Goal: Communication & Community: Answer question/provide support

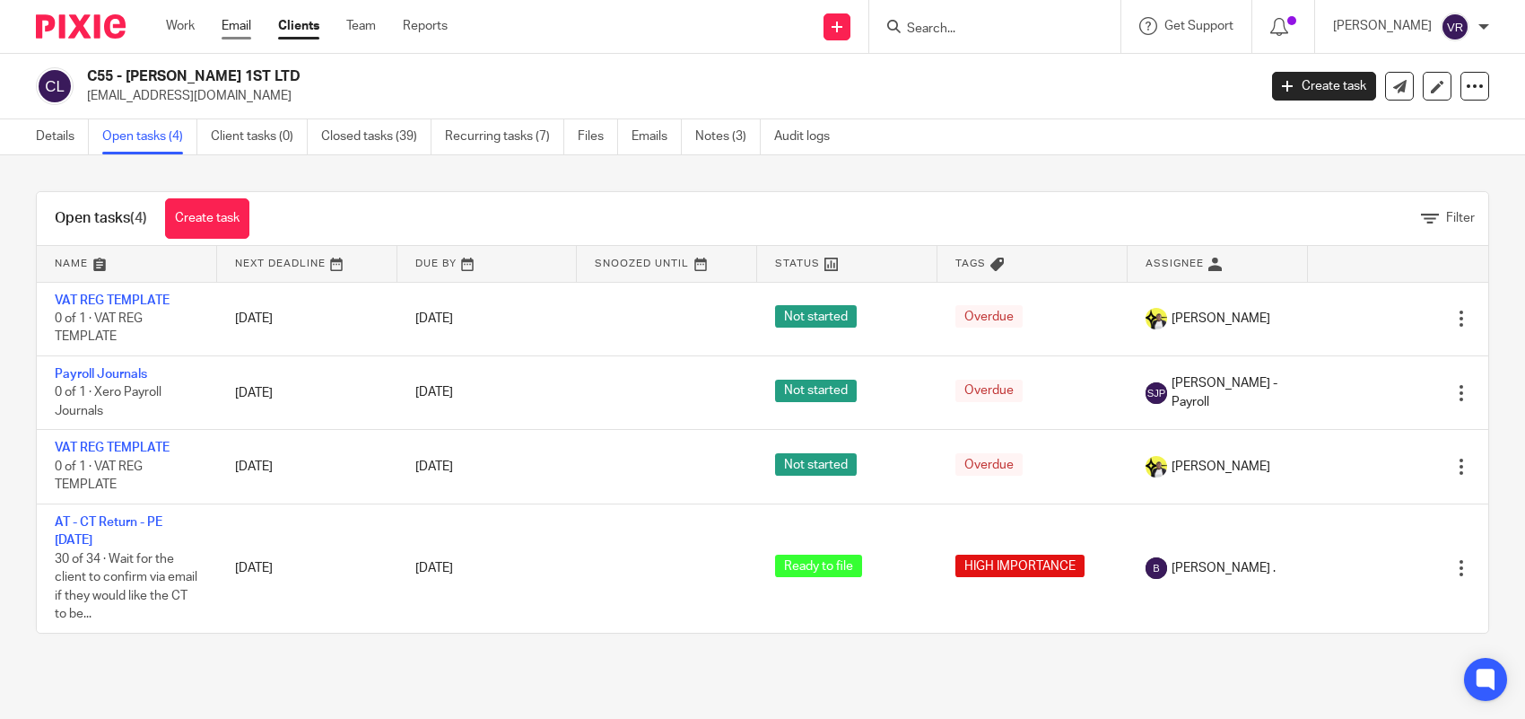
click at [236, 31] on link "Email" at bounding box center [237, 26] width 30 height 18
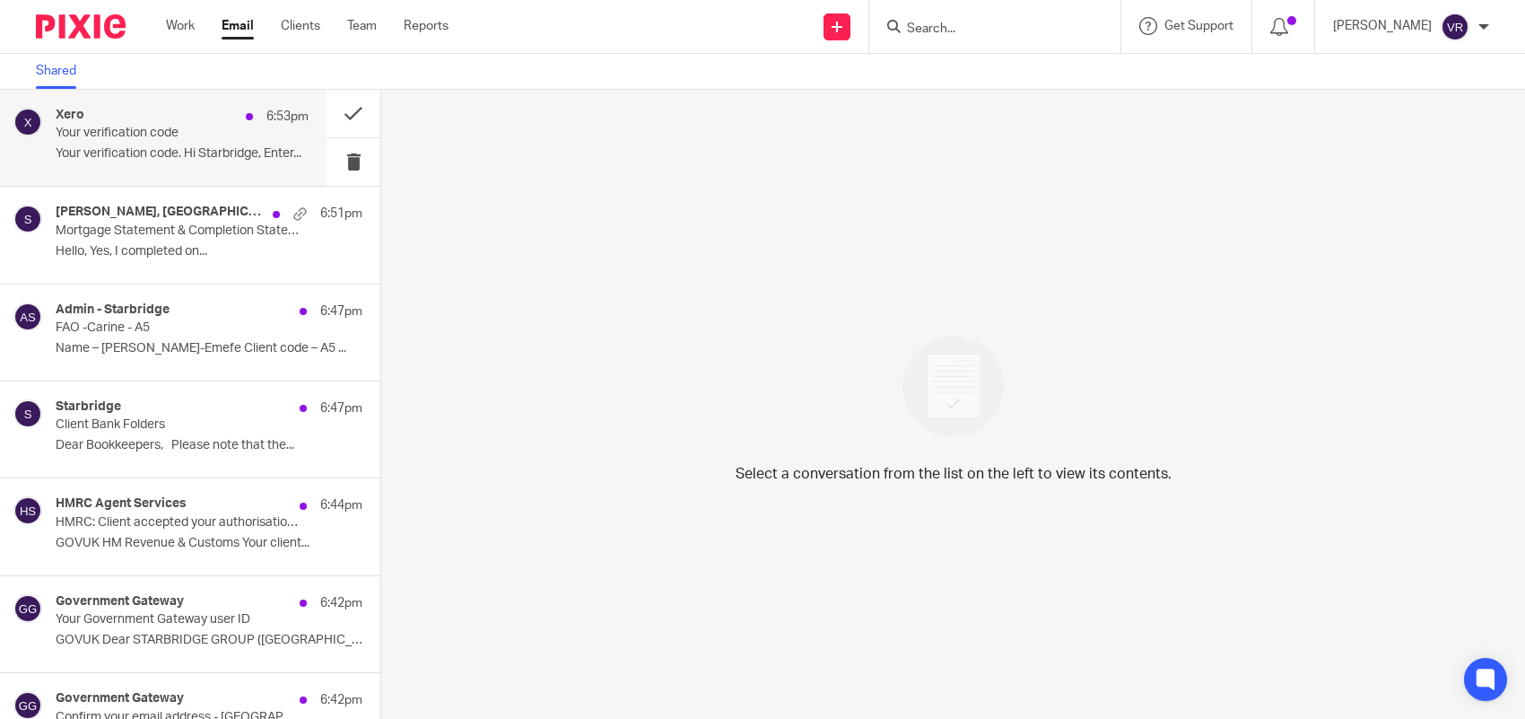
click at [213, 142] on div "Xero 6:53pm Your verification code Your verification code. Hi Starbridge, Enter…" at bounding box center [182, 138] width 253 height 60
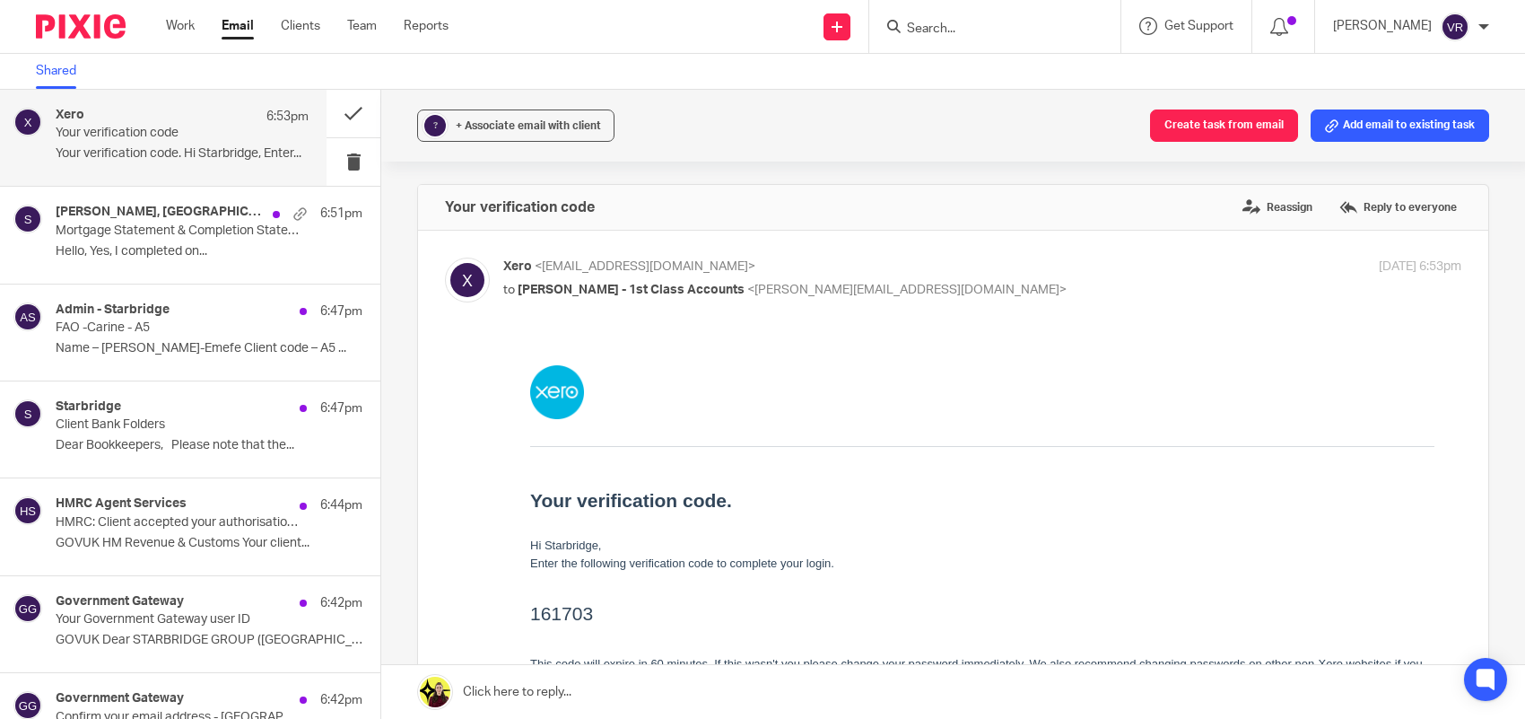
scroll to position [74, 0]
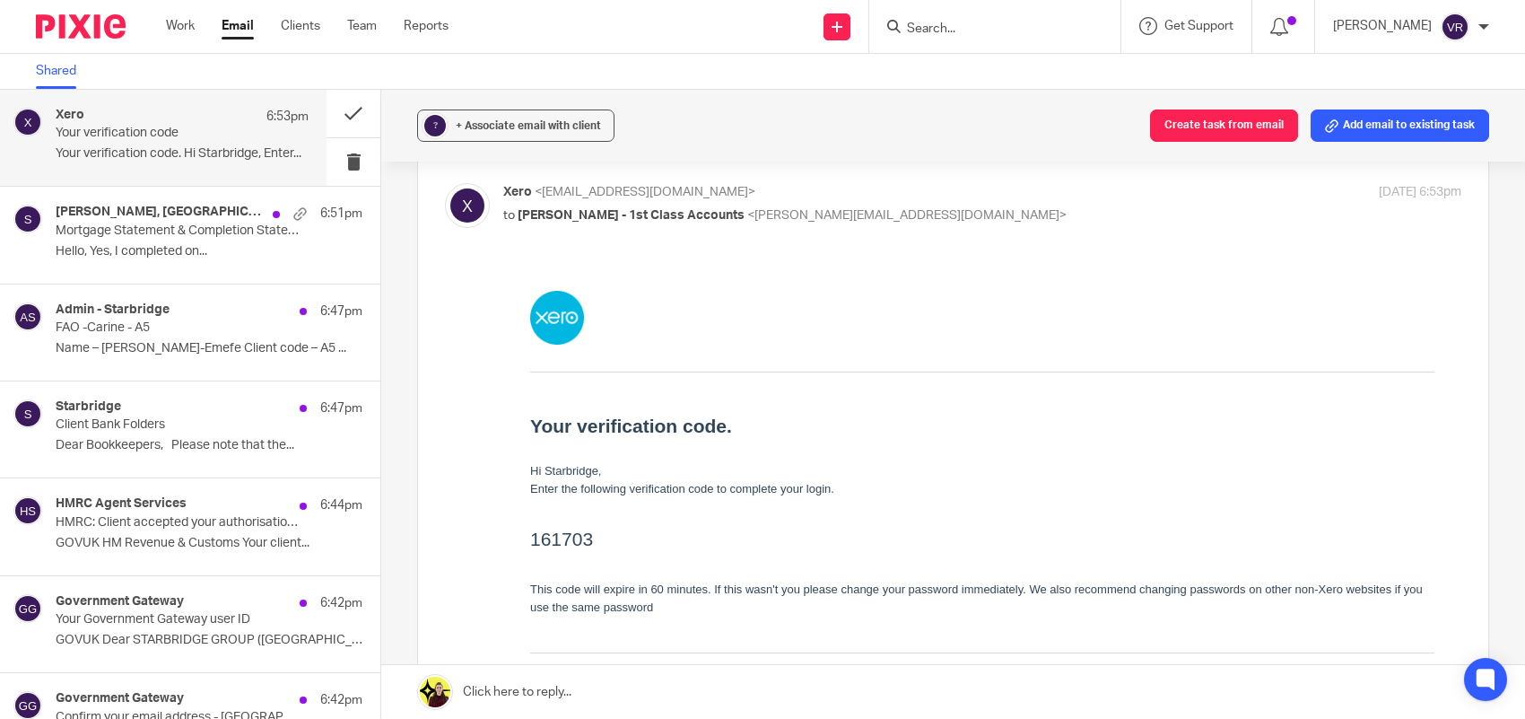
click at [213, 233] on div "[PERSON_NAME], [GEOGRAPHIC_DATA] 6:51pm Mortgage Statement & Completion Stateme…" at bounding box center [209, 235] width 307 height 60
click at [213, 162] on div "Xero 6:53pm Your verification code Your verification code. Hi Starbridge, Enter…" at bounding box center [182, 138] width 253 height 60
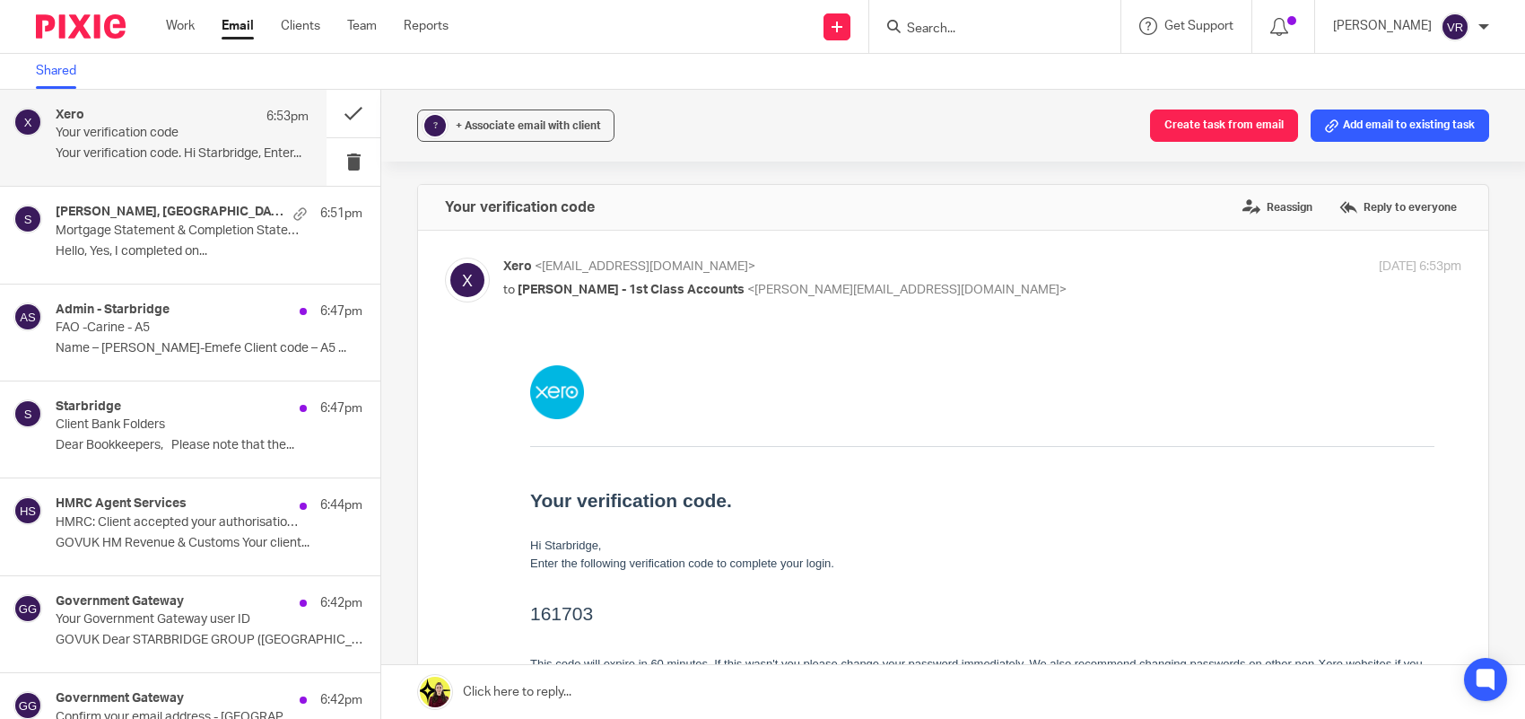
scroll to position [0, 0]
